Goal: Check status: Check status

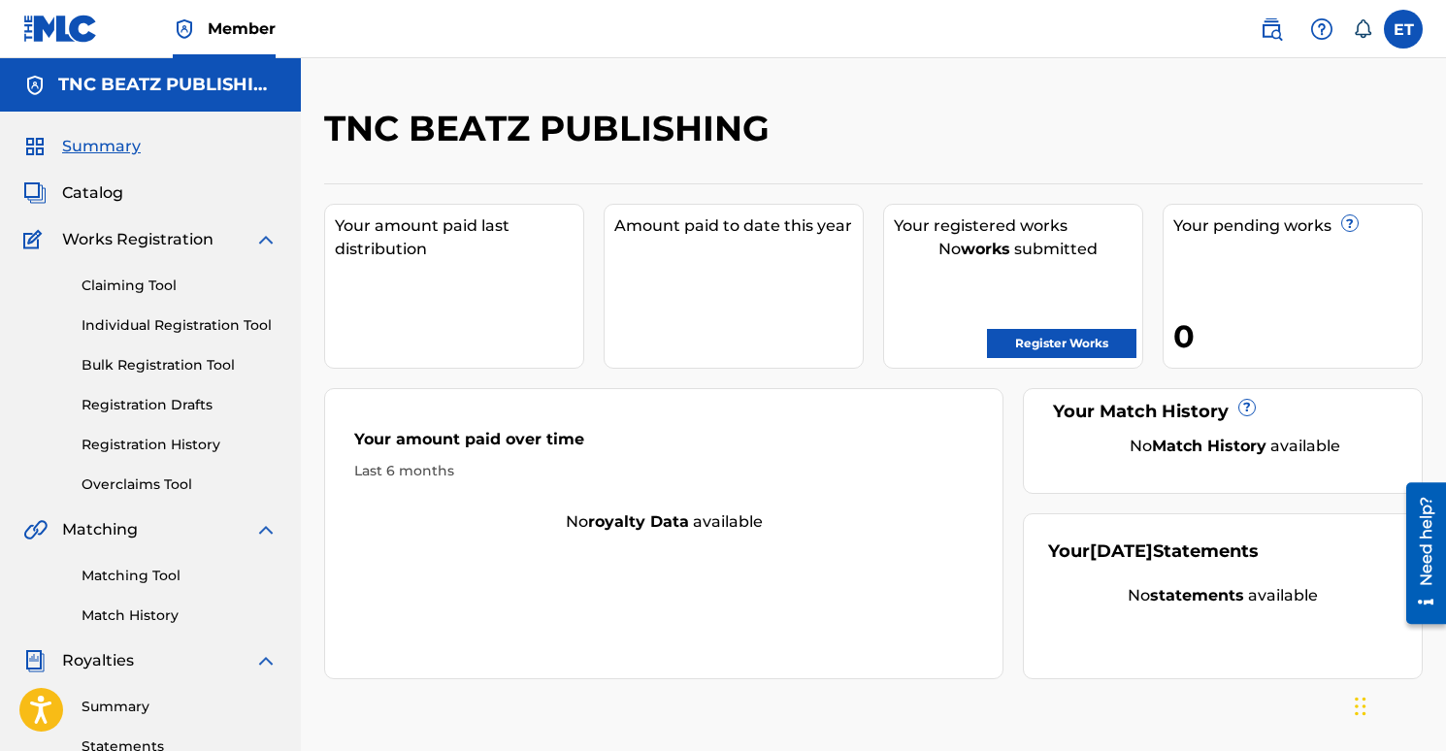
click at [107, 195] on span "Catalog" at bounding box center [92, 193] width 61 height 23
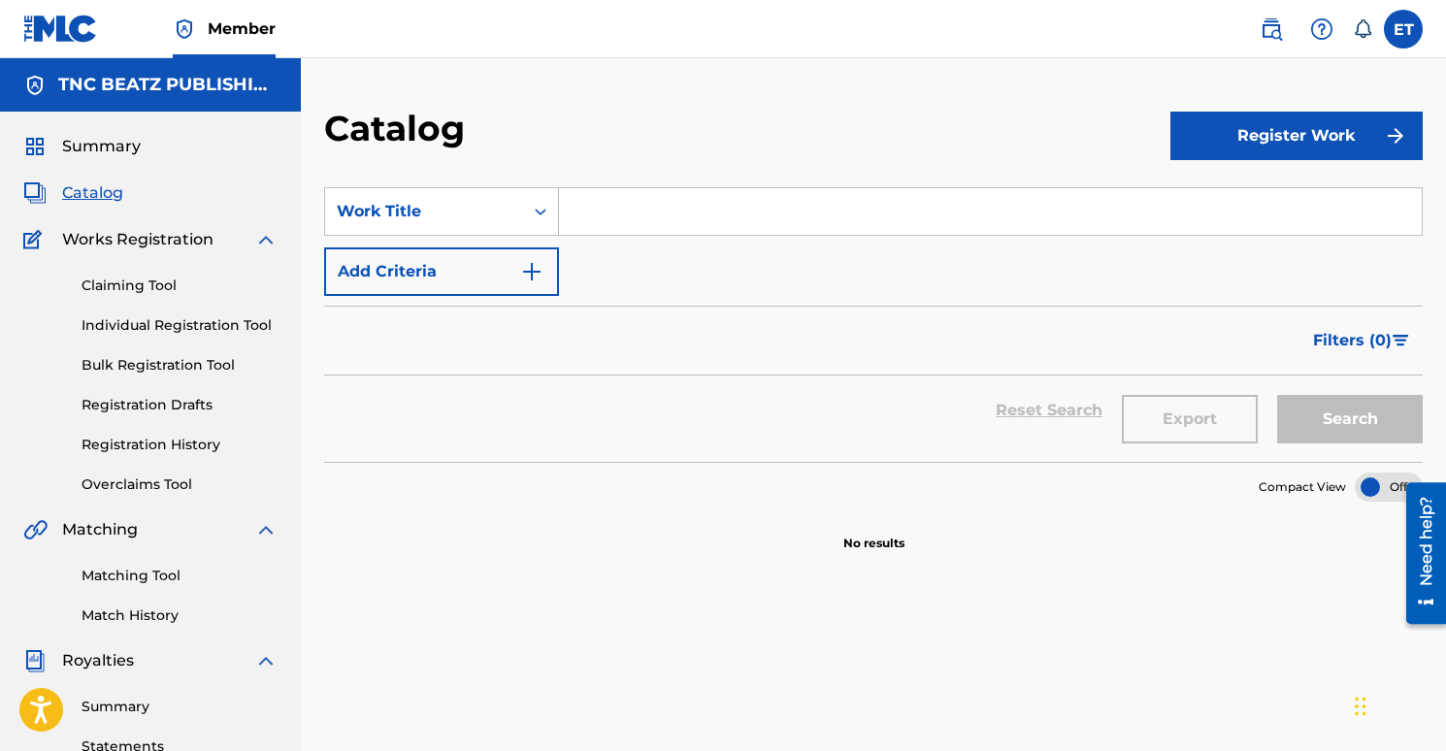
click at [110, 148] on span "Summary" at bounding box center [101, 146] width 79 height 23
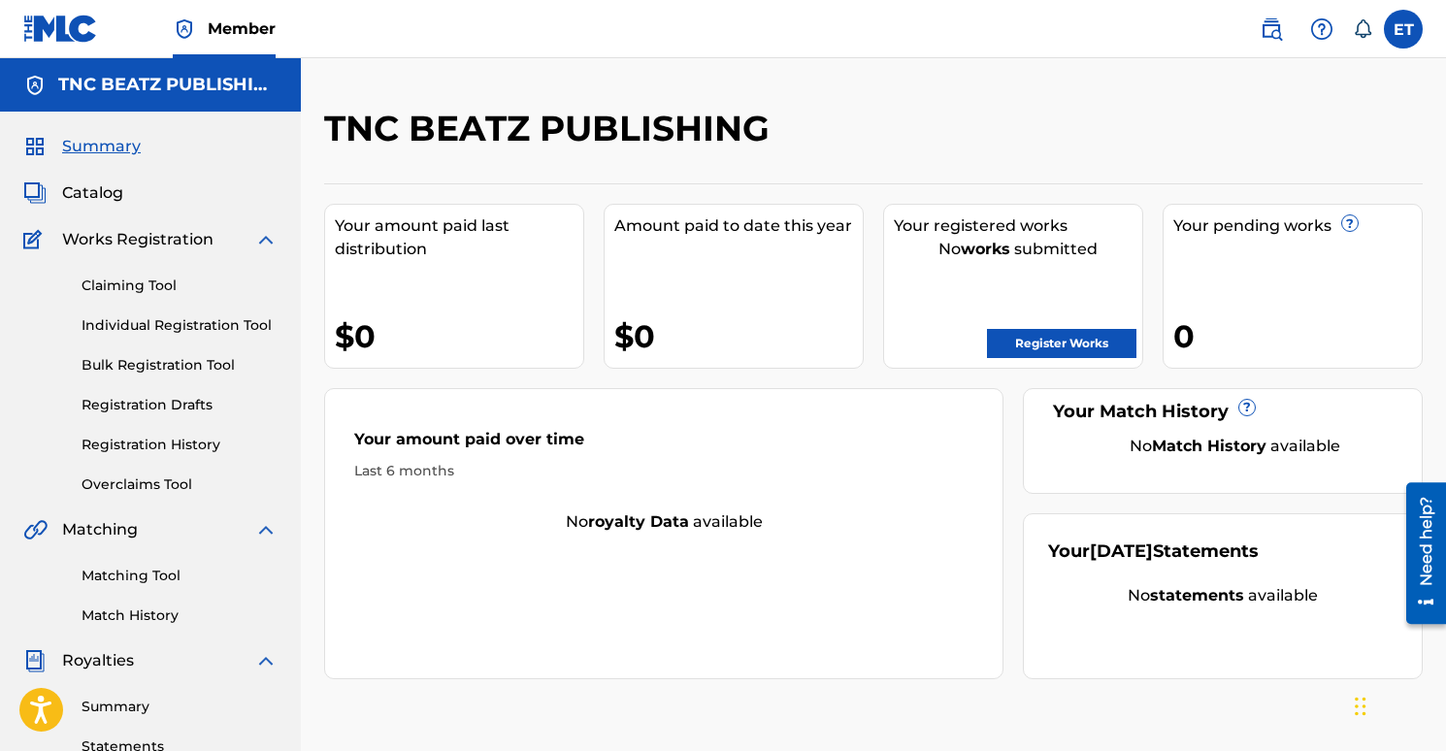
click at [139, 441] on link "Registration History" at bounding box center [180, 445] width 196 height 20
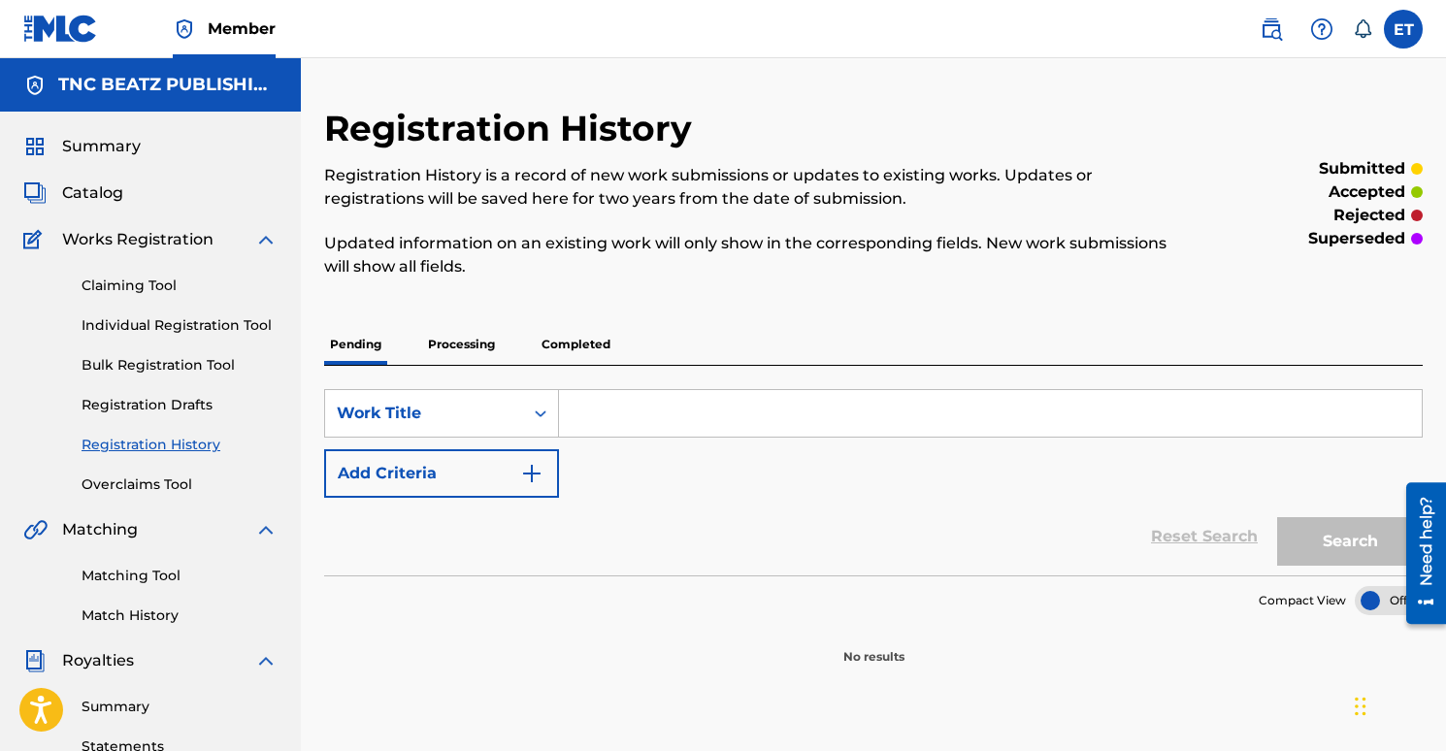
click at [108, 196] on span "Catalog" at bounding box center [92, 193] width 61 height 23
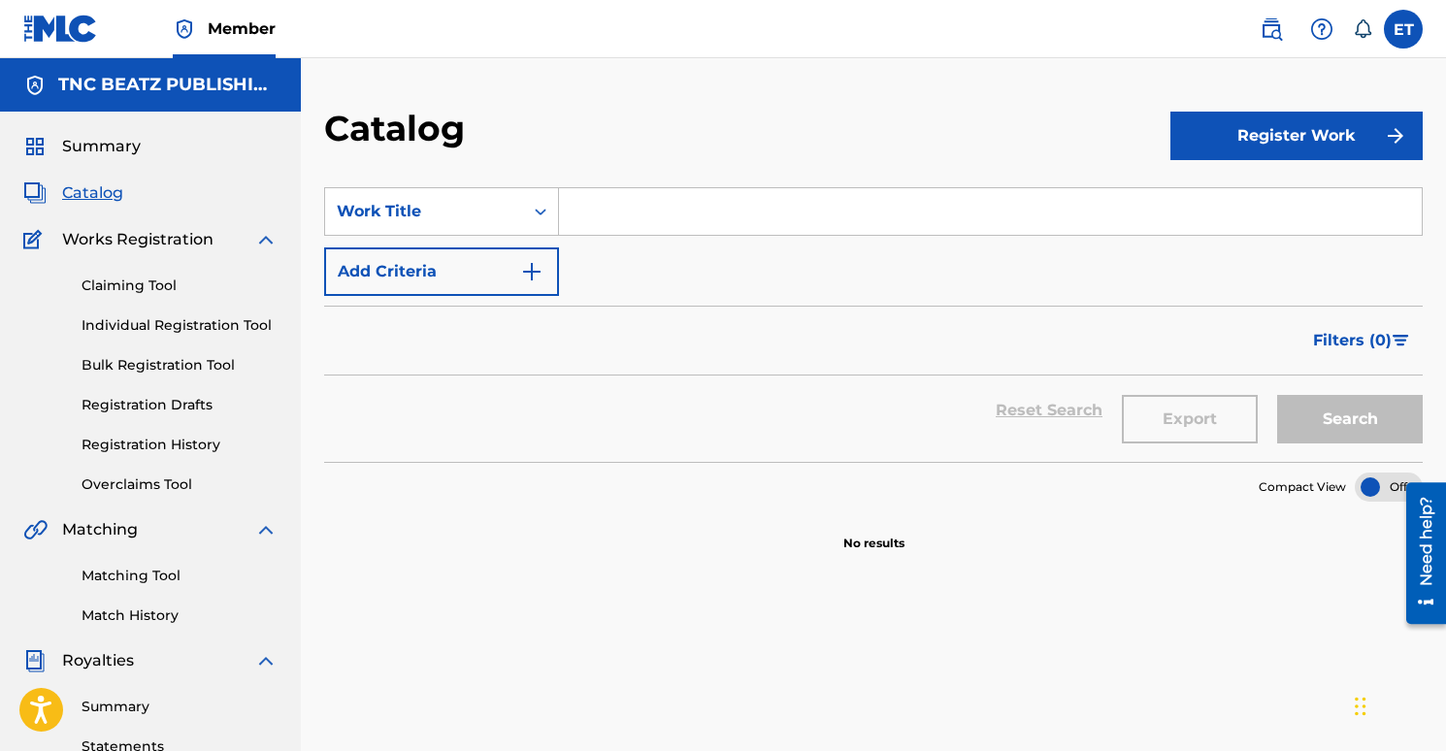
click at [1372, 484] on div at bounding box center [1389, 487] width 68 height 29
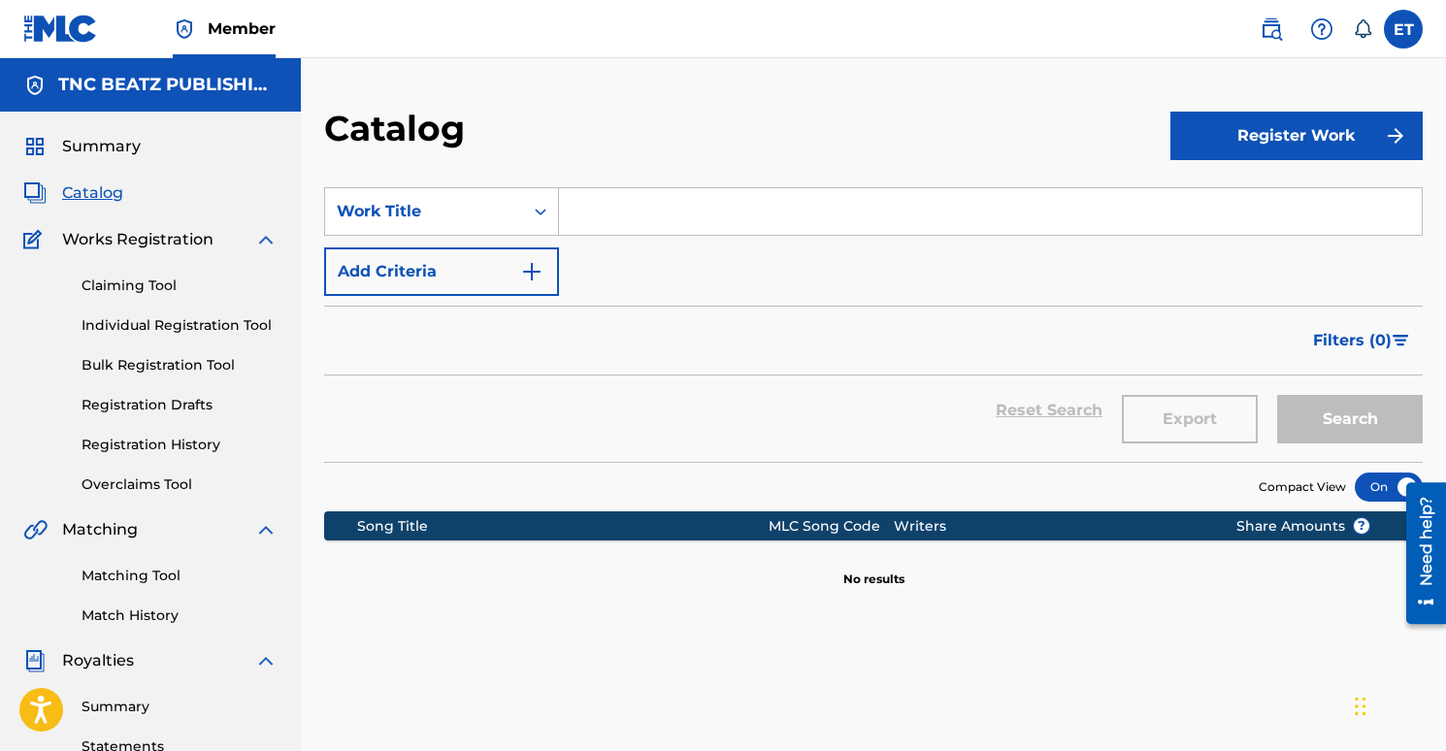
click at [1378, 482] on div at bounding box center [1389, 487] width 68 height 29
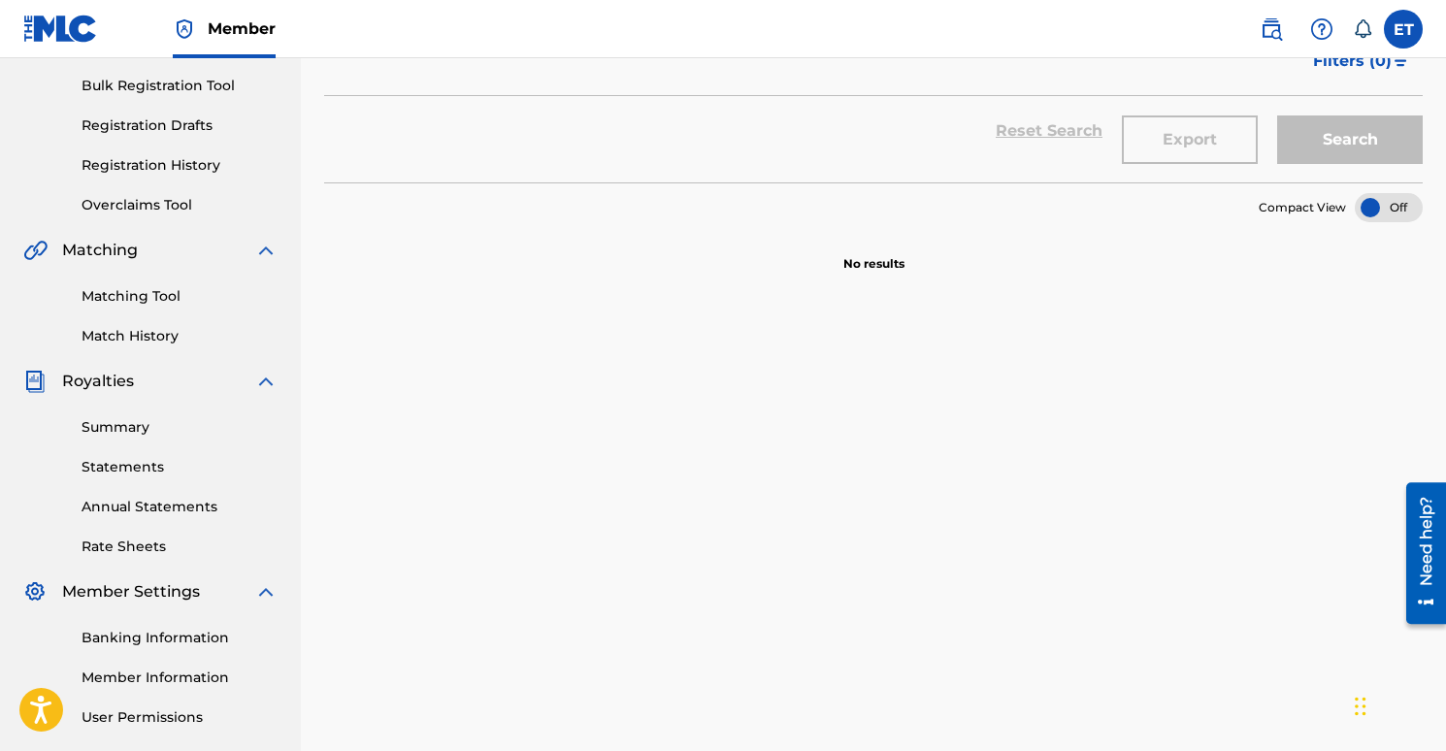
scroll to position [297, 0]
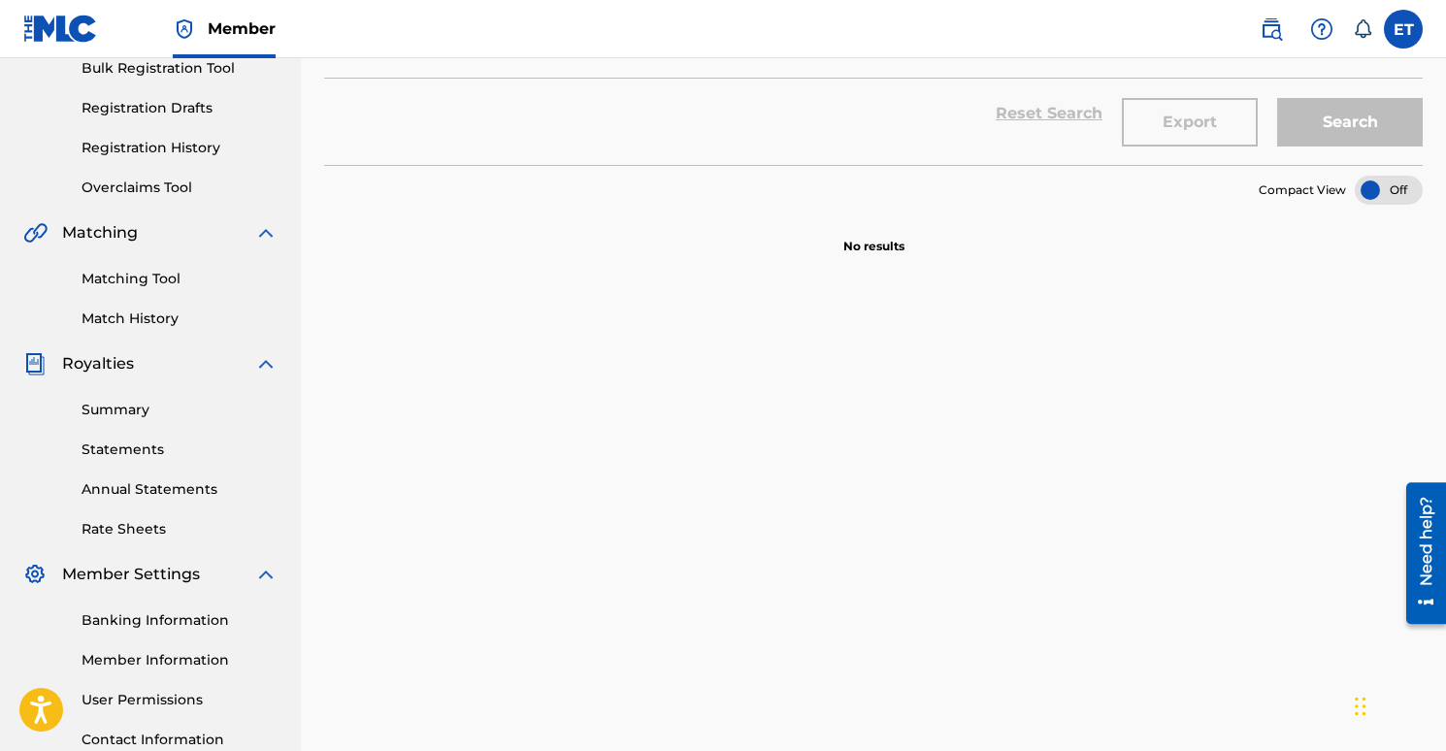
click at [154, 182] on link "Overclaims Tool" at bounding box center [180, 188] width 196 height 20
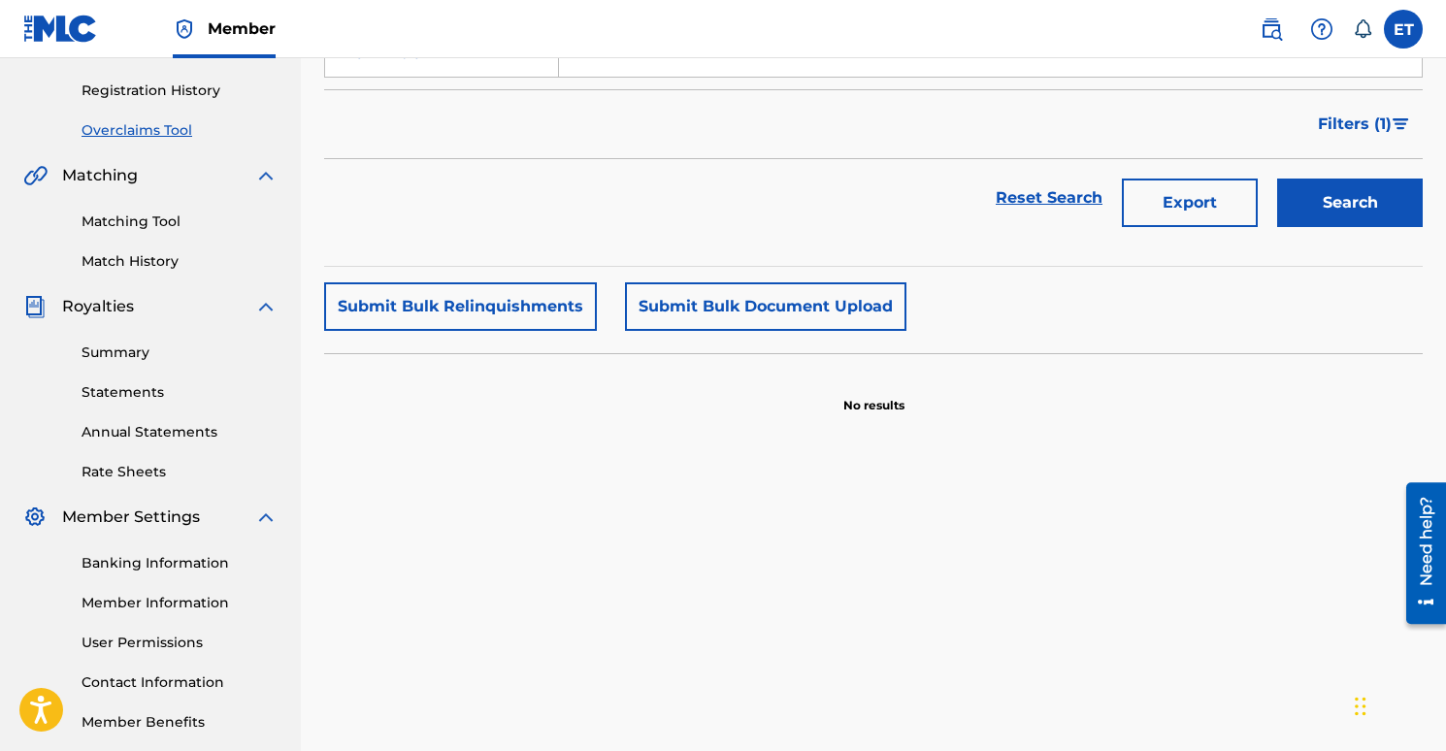
scroll to position [226, 0]
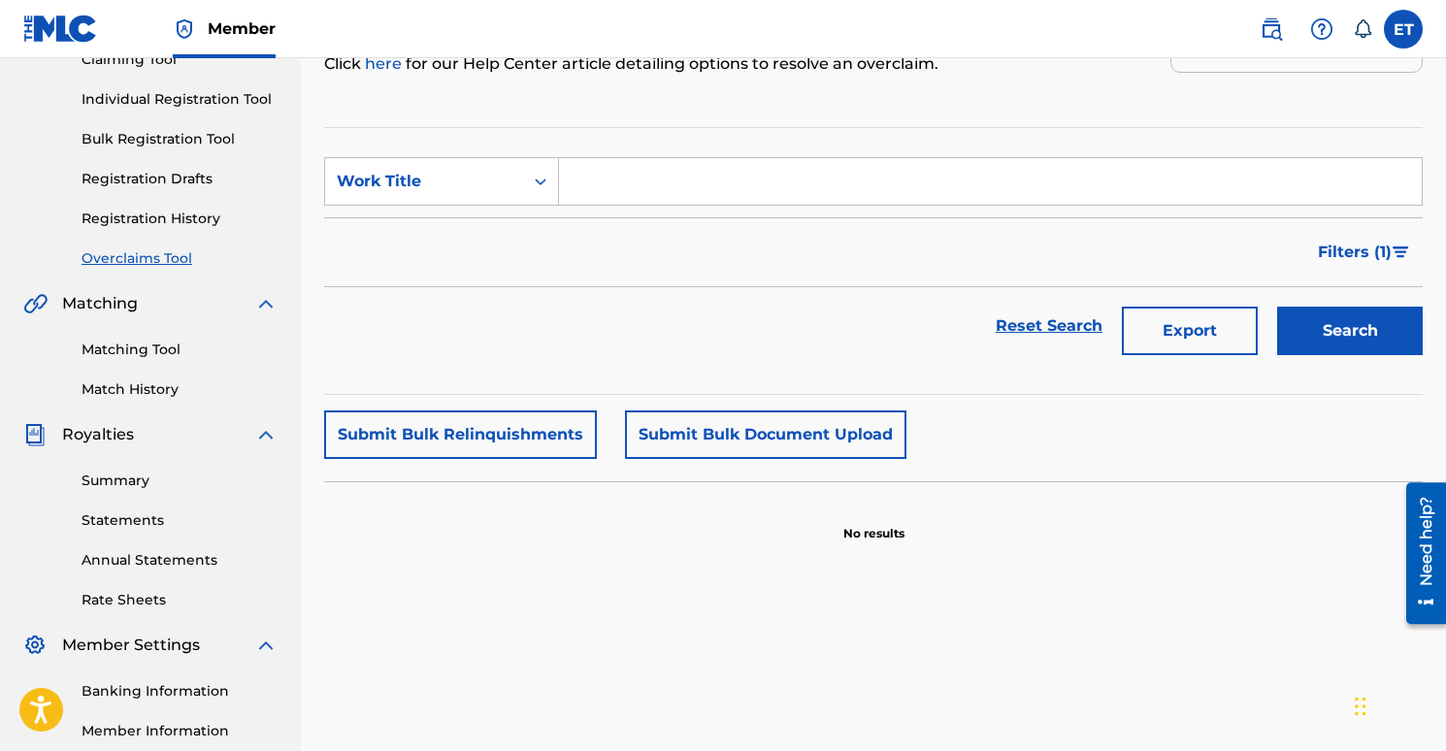
click at [144, 216] on link "Registration History" at bounding box center [180, 219] width 196 height 20
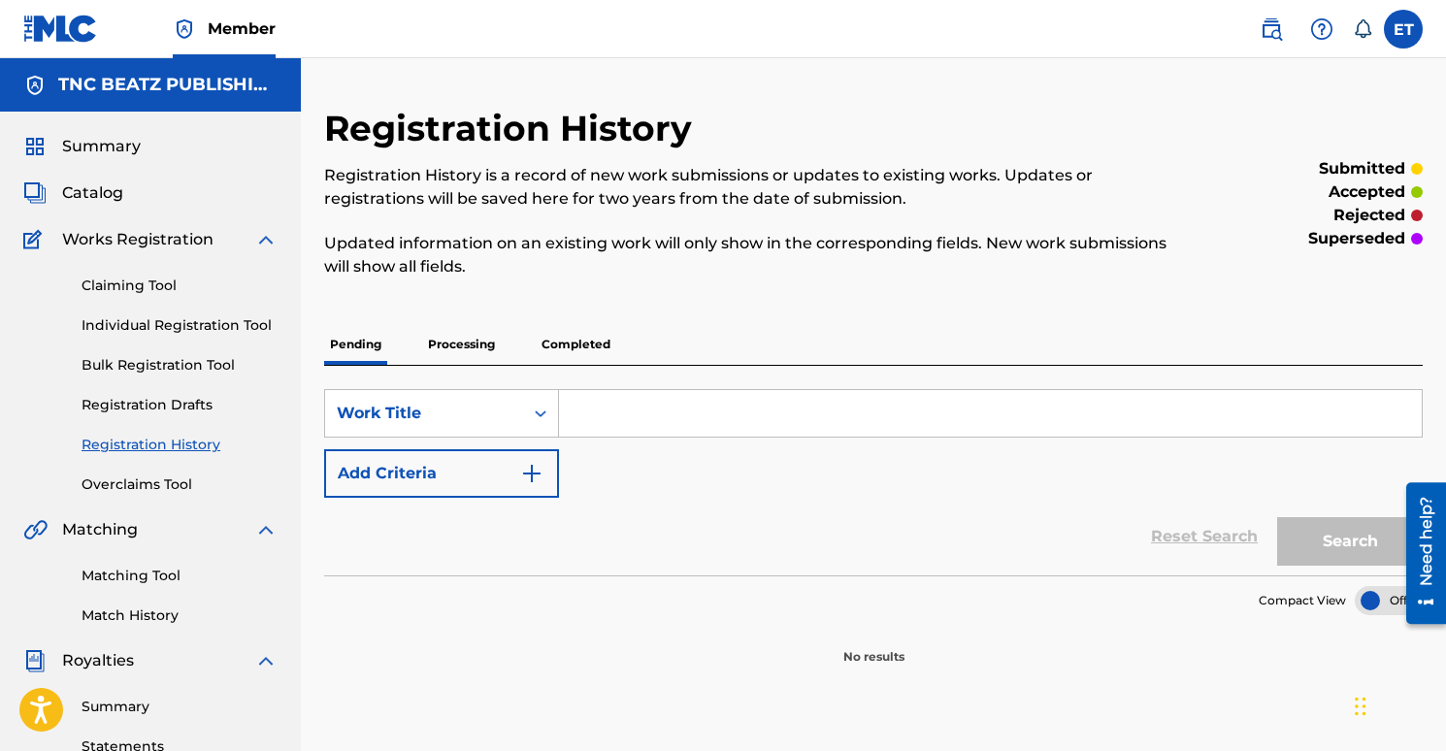
click at [480, 335] on p "Processing" at bounding box center [461, 344] width 79 height 41
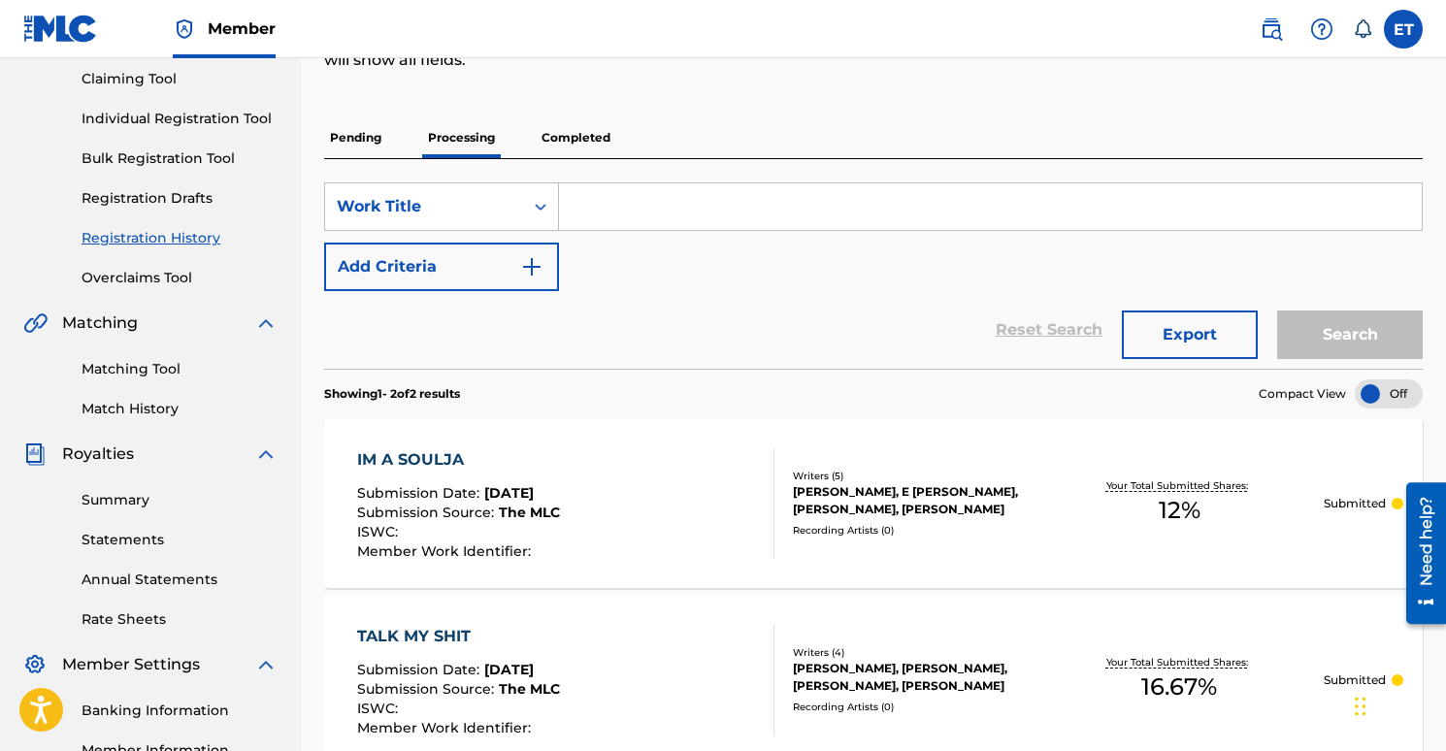
scroll to position [206, 0]
click at [571, 150] on p "Completed" at bounding box center [576, 138] width 81 height 41
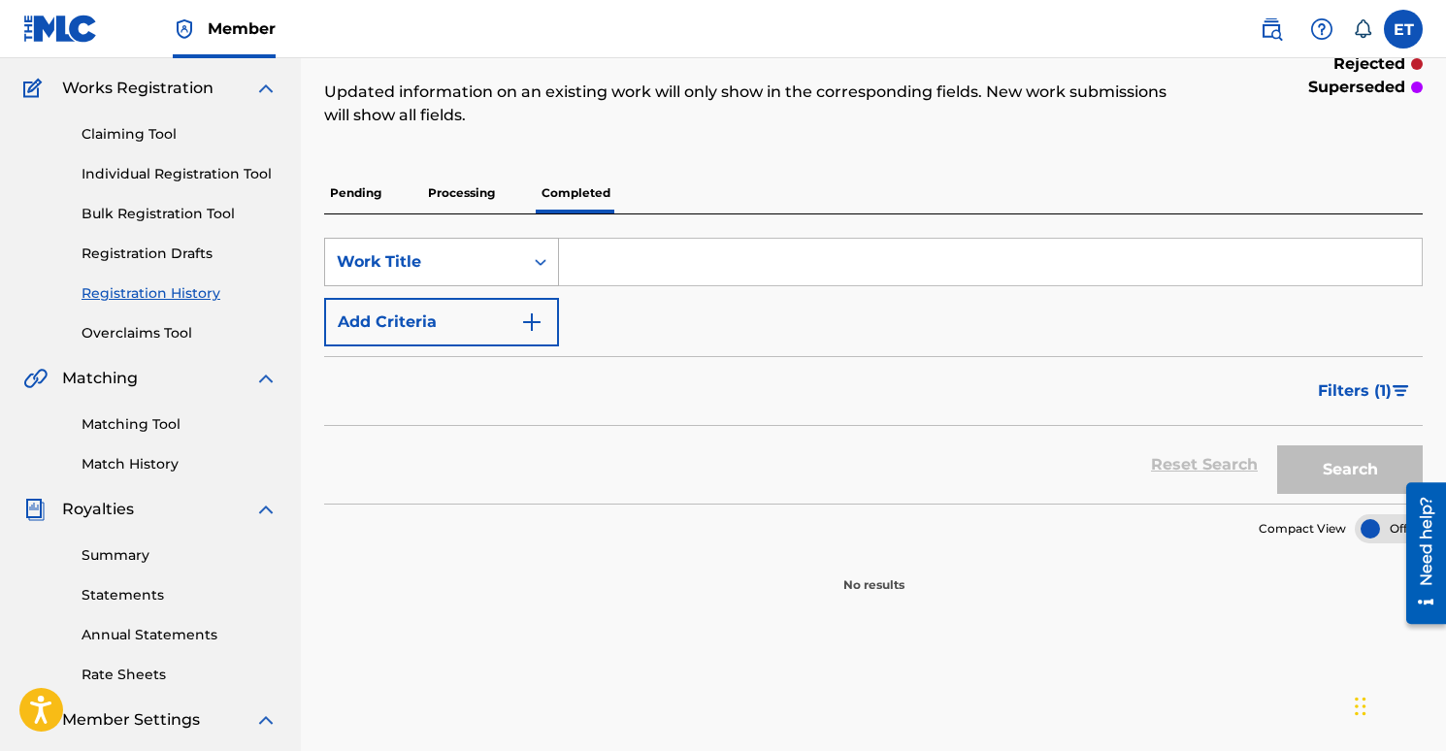
scroll to position [159, 0]
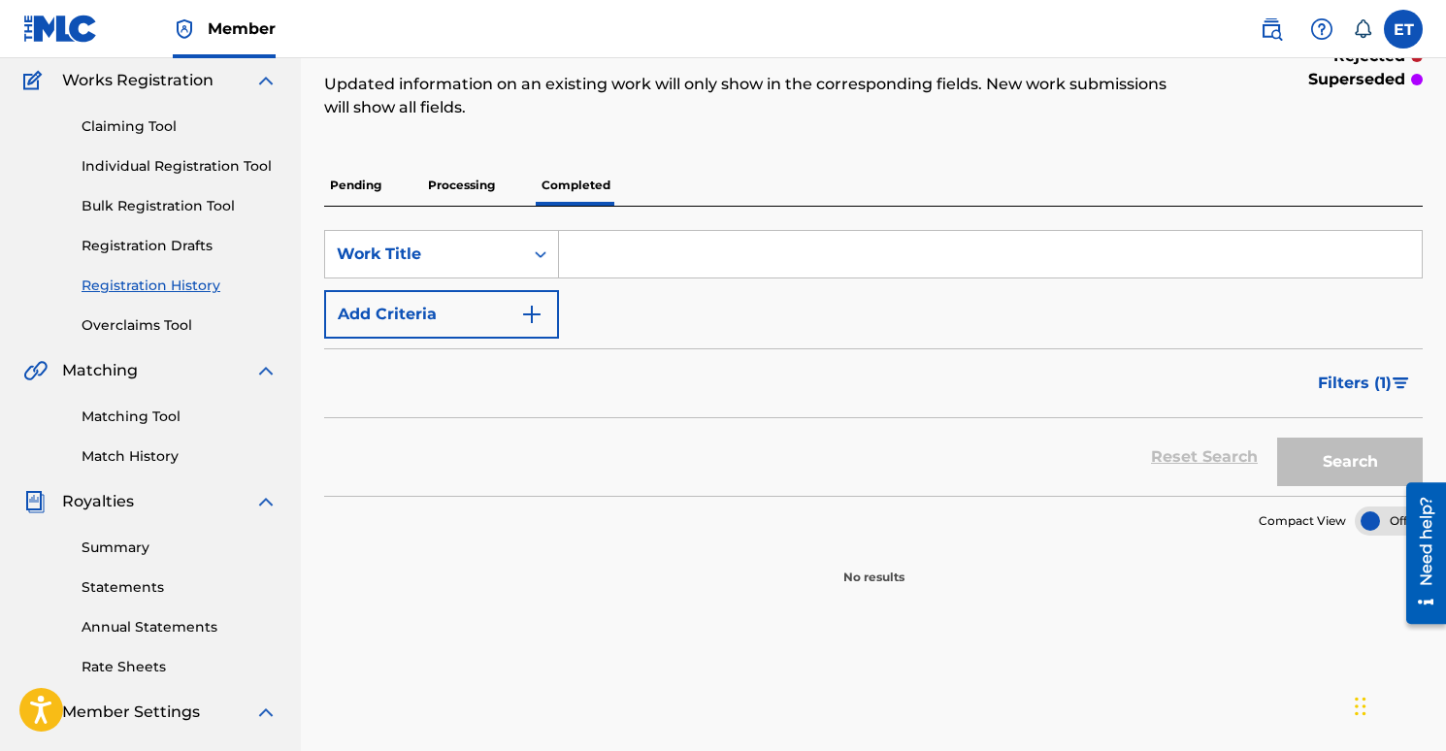
click at [481, 190] on p "Processing" at bounding box center [461, 185] width 79 height 41
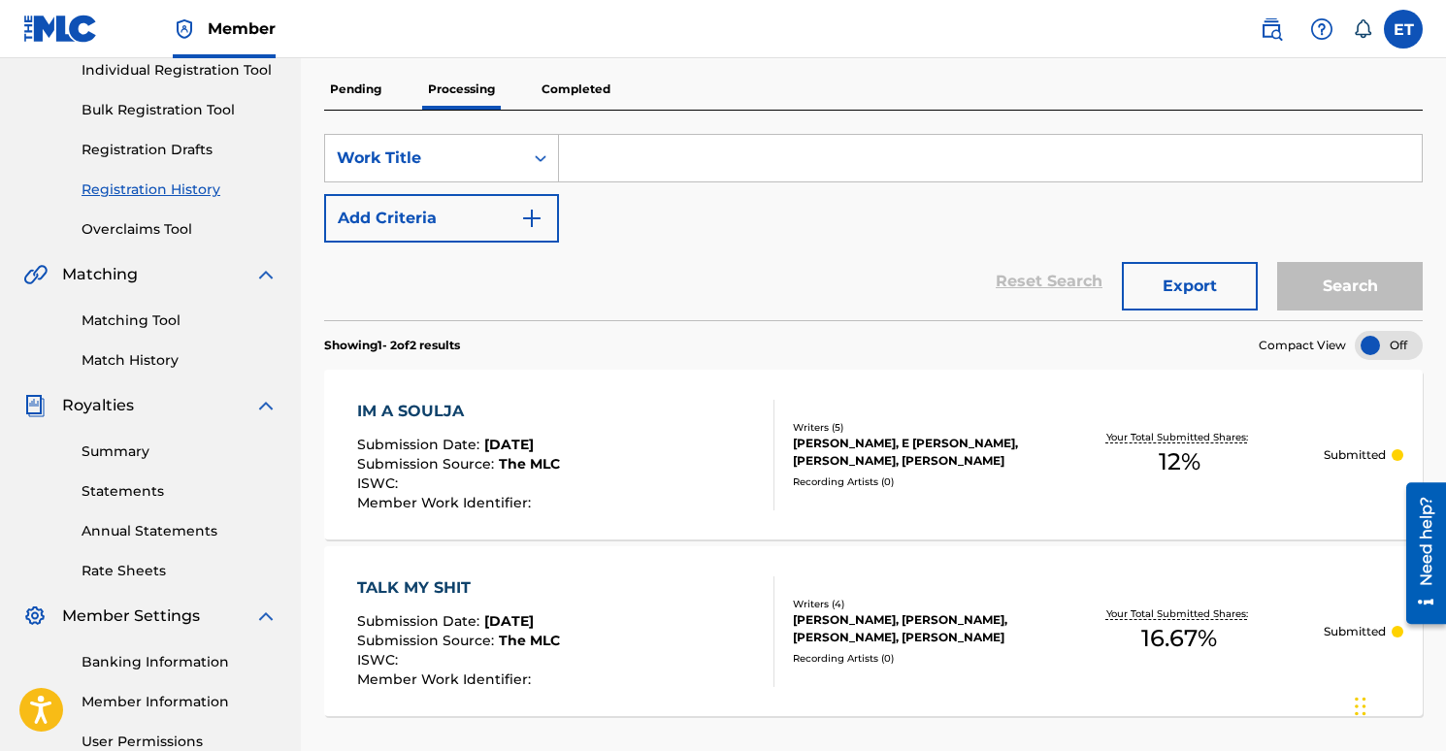
scroll to position [342, 0]
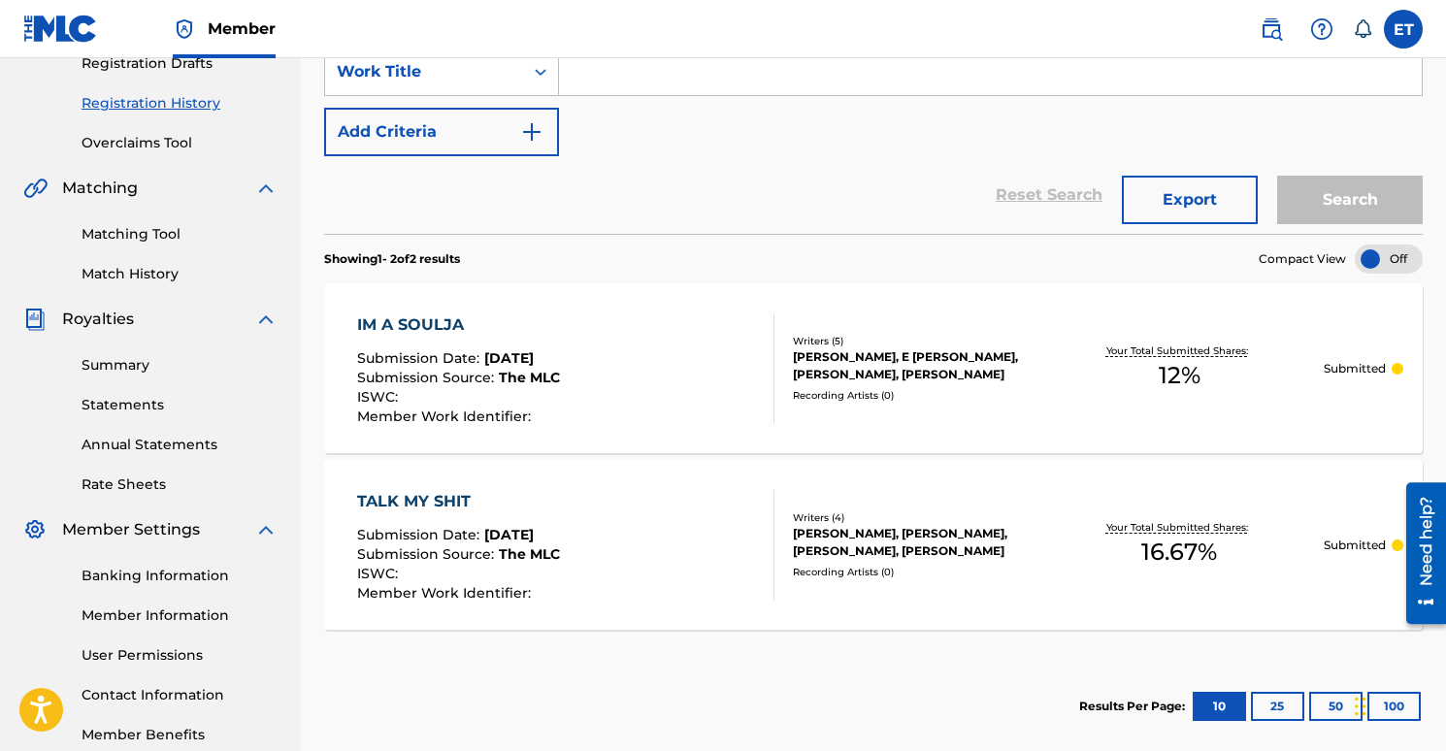
click at [669, 501] on div "TALK MY SHIT Submission Date : [DATE] Submission Source : The MLC ISWC : Member…" at bounding box center [565, 545] width 417 height 111
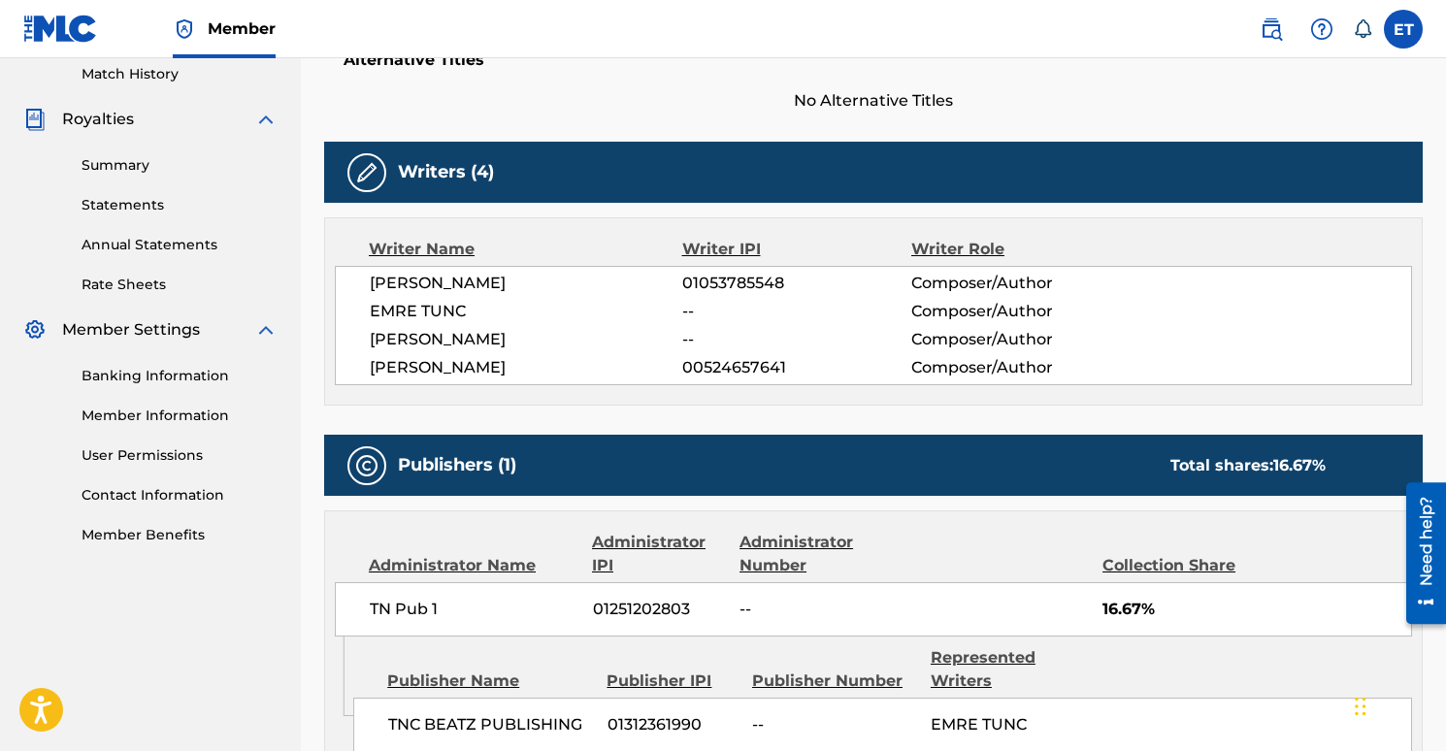
scroll to position [50, 0]
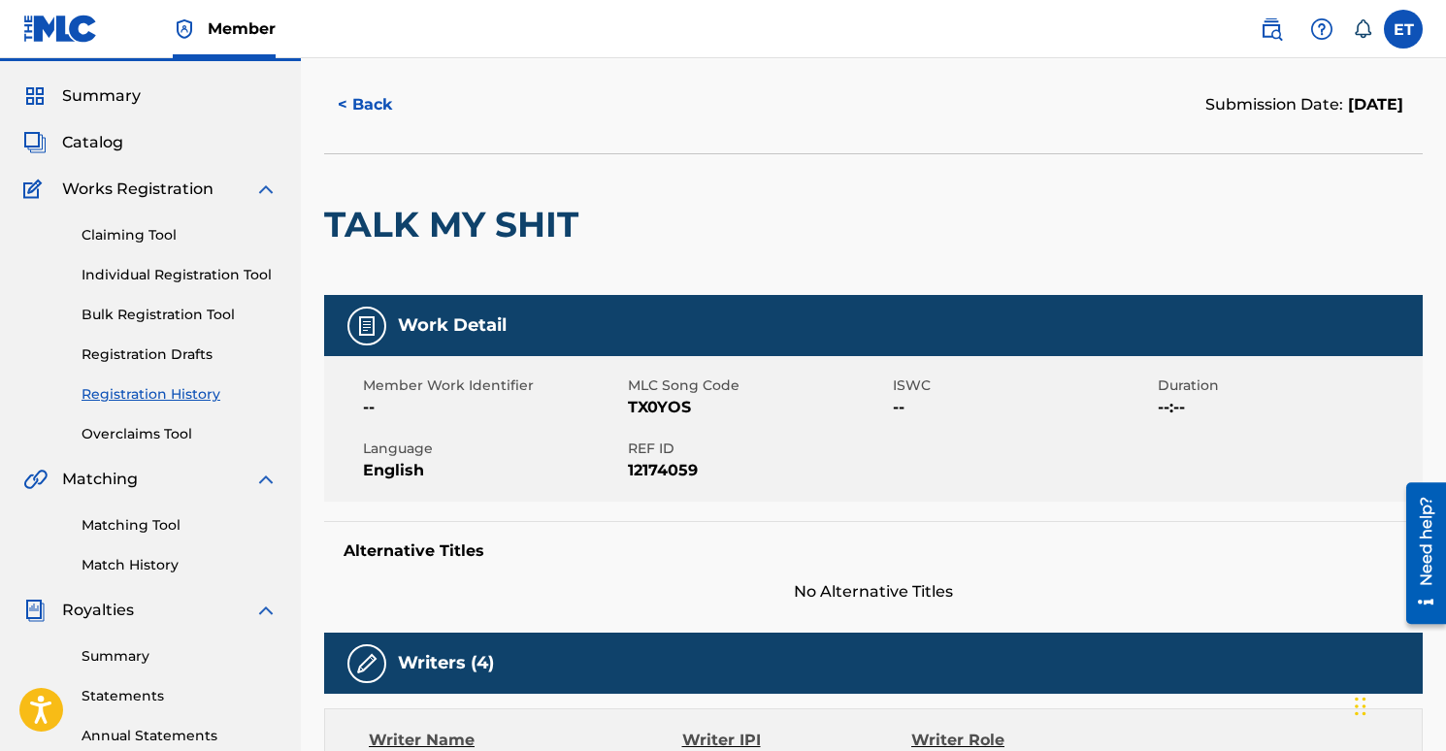
click at [349, 95] on button "< Back" at bounding box center [382, 105] width 116 height 49
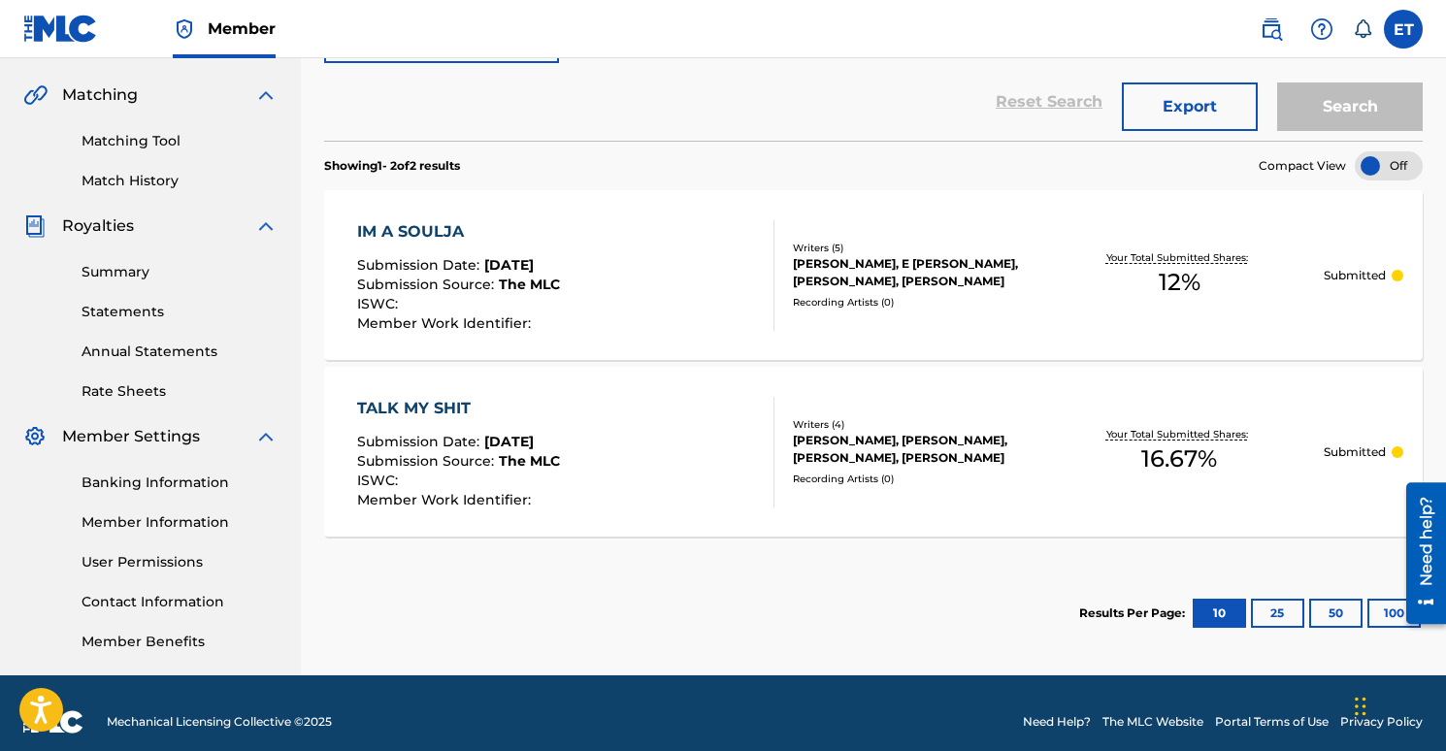
scroll to position [452, 0]
